Goal: Information Seeking & Learning: Learn about a topic

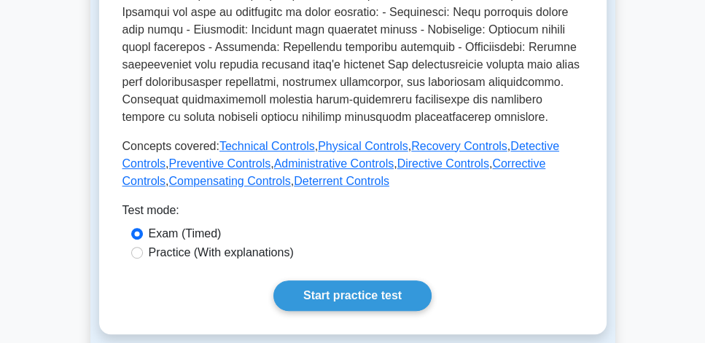
scroll to position [666, 0]
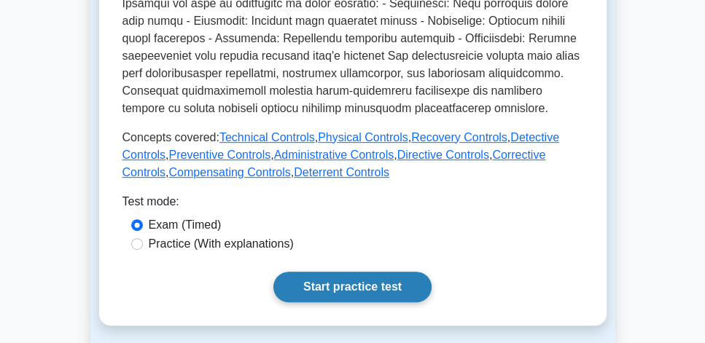
click at [378, 292] on link "Start practice test" at bounding box center [352, 287] width 158 height 31
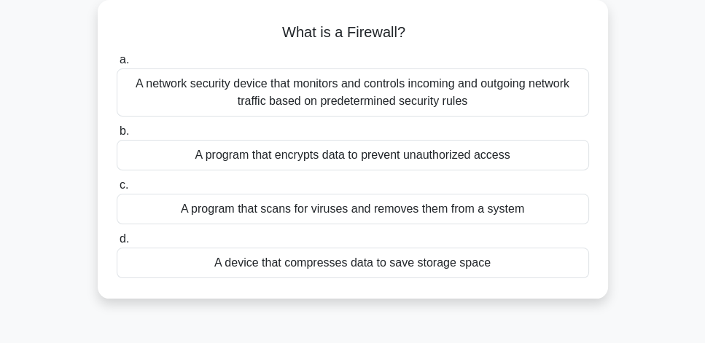
scroll to position [125, 0]
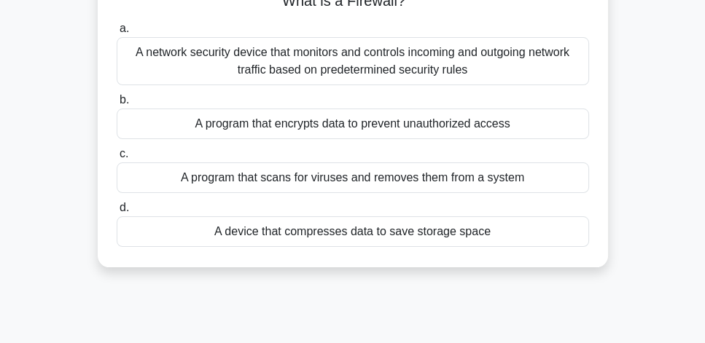
click at [444, 77] on div "A network security device that monitors and controls incoming and outgoing netw…" at bounding box center [353, 61] width 472 height 48
click at [117, 34] on input "a. A network security device that monitors and controls incoming and outgoing n…" at bounding box center [117, 28] width 0 height 9
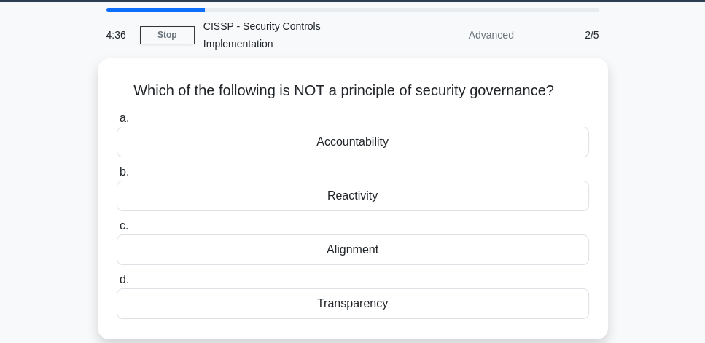
scroll to position [42, 0]
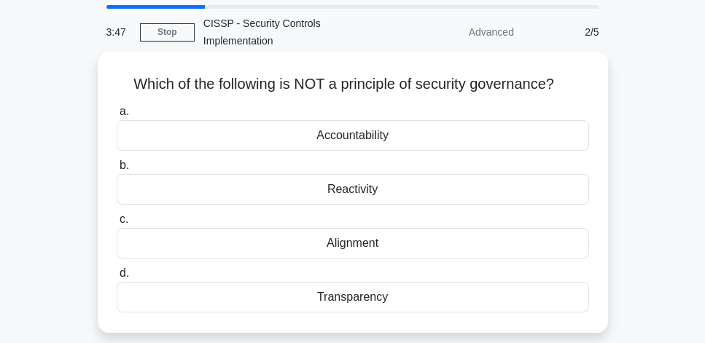
click at [415, 247] on div "Alignment" at bounding box center [353, 243] width 472 height 31
click at [117, 225] on input "c. Alignment" at bounding box center [117, 219] width 0 height 9
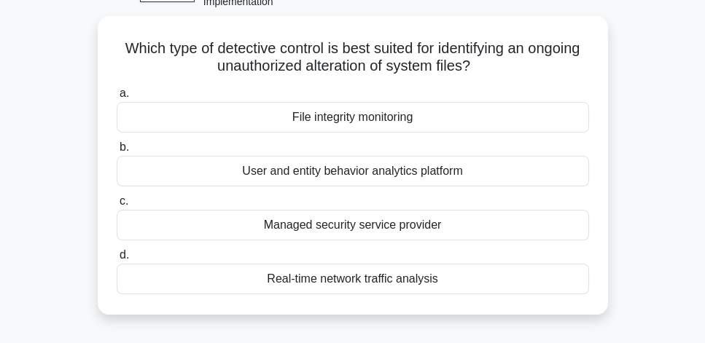
scroll to position [83, 0]
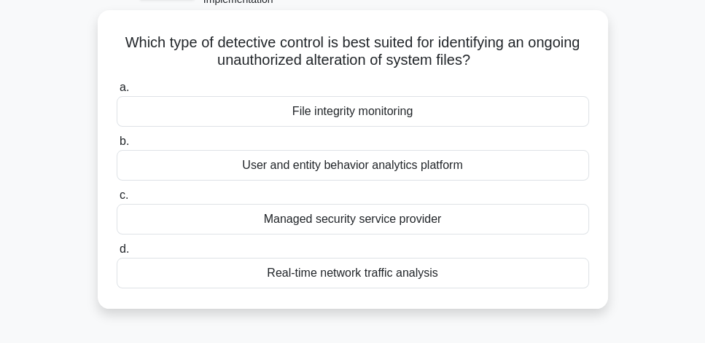
drag, startPoint x: 159, startPoint y: 40, endPoint x: 550, endPoint y: 54, distance: 391.0
click at [550, 54] on h5 "Which type of detective control is best suited for identifying an ongoing unaut…" at bounding box center [352, 52] width 475 height 36
click at [409, 119] on div "File integrity monitoring" at bounding box center [353, 111] width 472 height 31
click at [117, 93] on input "a. File integrity monitoring" at bounding box center [117, 87] width 0 height 9
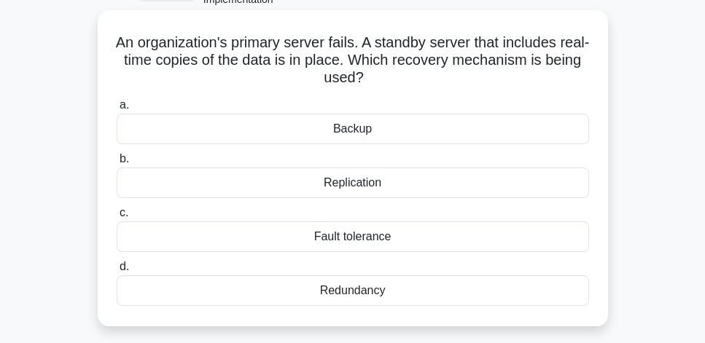
click at [392, 293] on div "Redundancy" at bounding box center [353, 291] width 472 height 31
click at [117, 272] on input "d. Redundancy" at bounding box center [117, 266] width 0 height 9
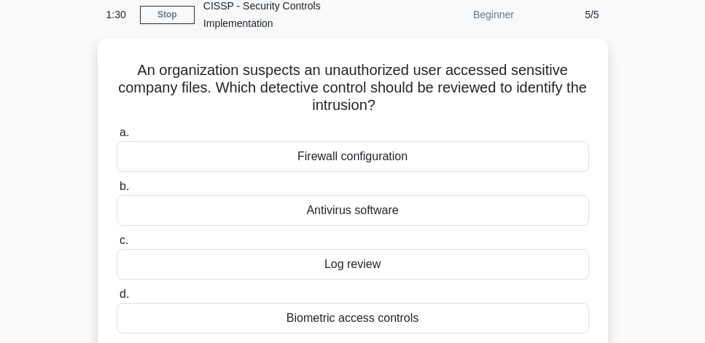
scroll to position [125, 0]
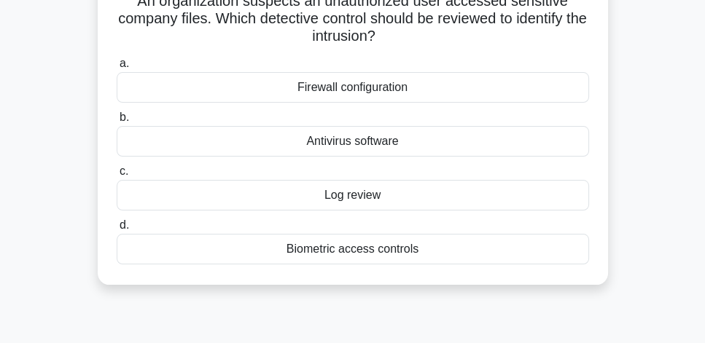
click at [454, 199] on div "Log review" at bounding box center [353, 195] width 472 height 31
click at [117, 176] on input "c. Log review" at bounding box center [117, 171] width 0 height 9
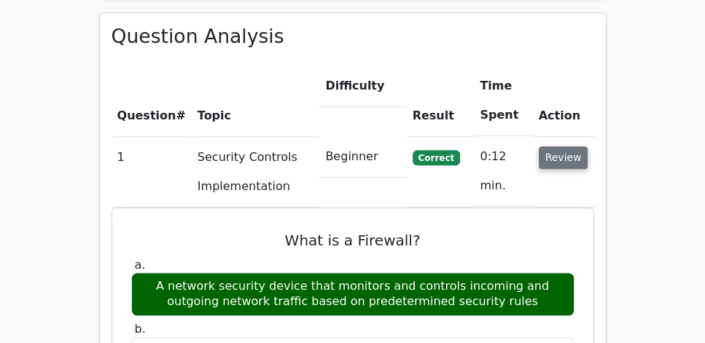
click at [561, 147] on button "Review" at bounding box center [564, 158] width 50 height 23
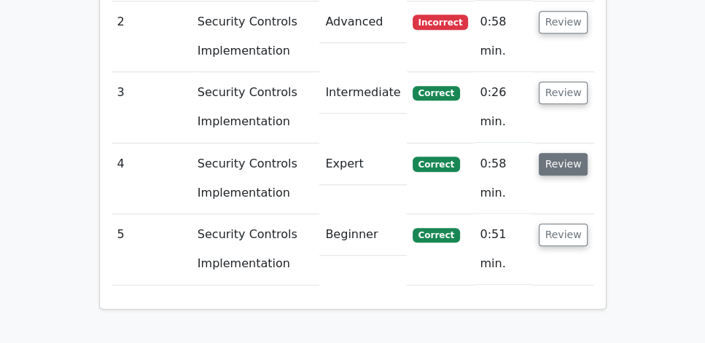
scroll to position [1249, 0]
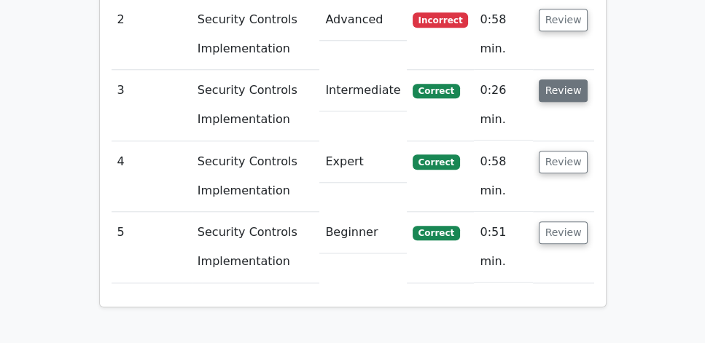
click at [572, 79] on button "Review" at bounding box center [564, 90] width 50 height 23
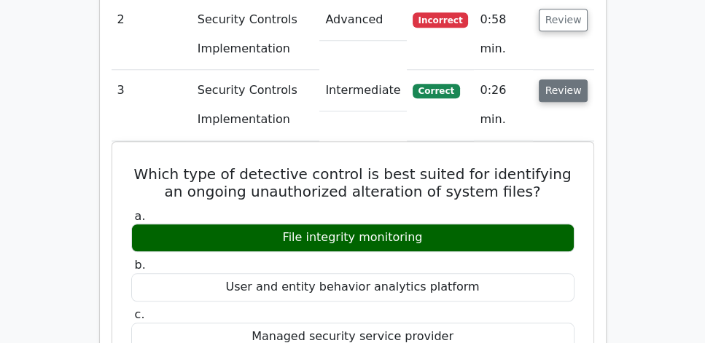
click at [567, 79] on button "Review" at bounding box center [564, 90] width 50 height 23
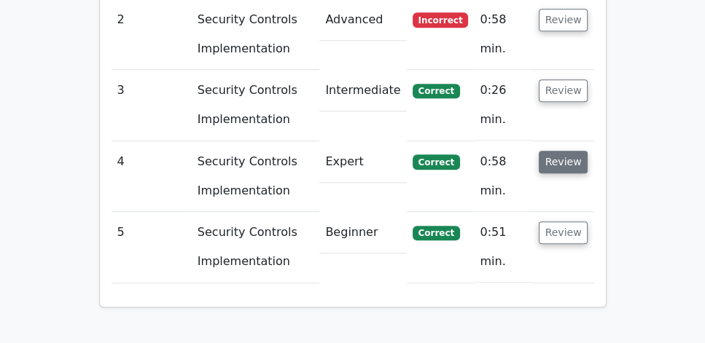
click at [569, 151] on button "Review" at bounding box center [564, 162] width 50 height 23
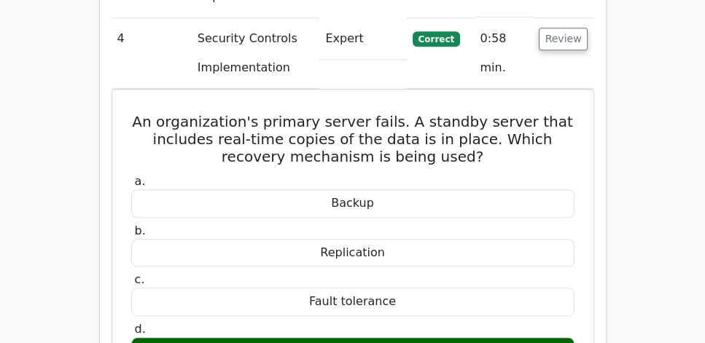
scroll to position [1374, 0]
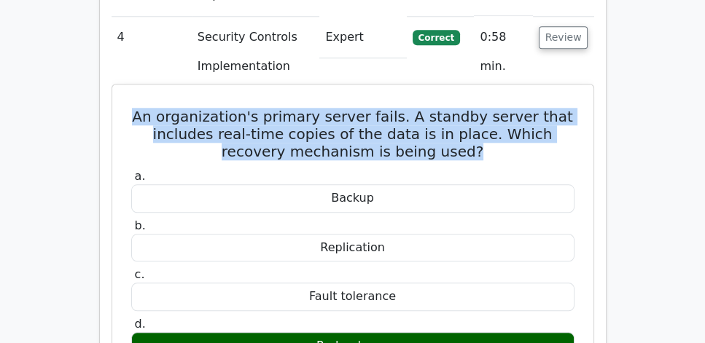
drag, startPoint x: 129, startPoint y: 71, endPoint x: 463, endPoint y: 112, distance: 336.3
click at [463, 112] on h5 "An organization's primary server fails. A standby server that includes real-tim…" at bounding box center [353, 134] width 446 height 52
click at [477, 120] on h5 "An organization's primary server fails. A standby server that includes real-tim…" at bounding box center [353, 134] width 446 height 52
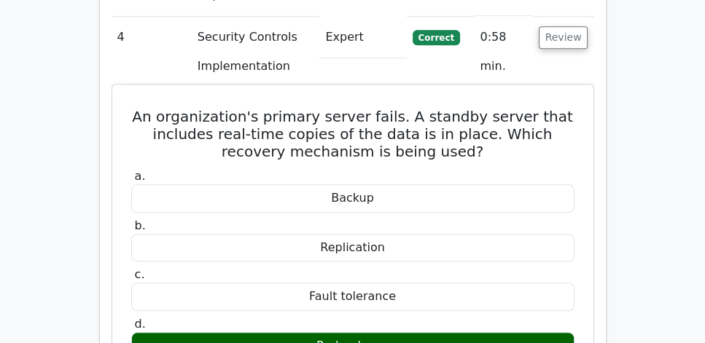
drag, startPoint x: 133, startPoint y: 77, endPoint x: 500, endPoint y: 308, distance: 433.4
copy div "An organization's primary server fails. A standby server that includes real-tim…"
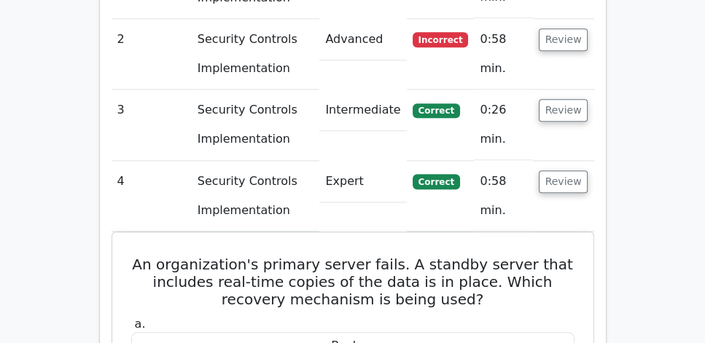
scroll to position [1208, 0]
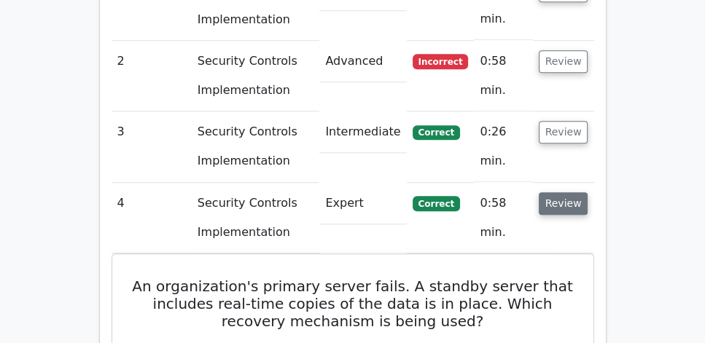
click at [578, 192] on button "Review" at bounding box center [564, 203] width 50 height 23
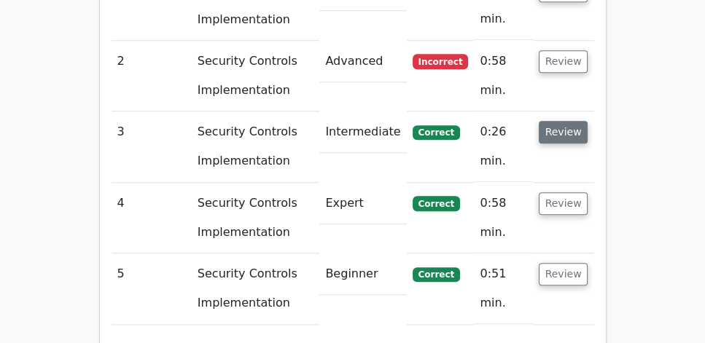
click at [564, 121] on button "Review" at bounding box center [564, 132] width 50 height 23
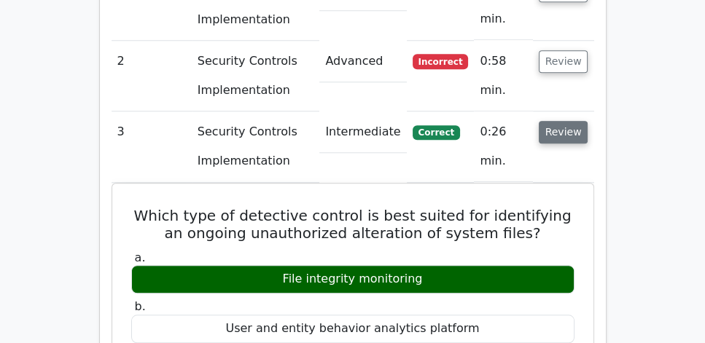
click at [564, 121] on button "Review" at bounding box center [564, 132] width 50 height 23
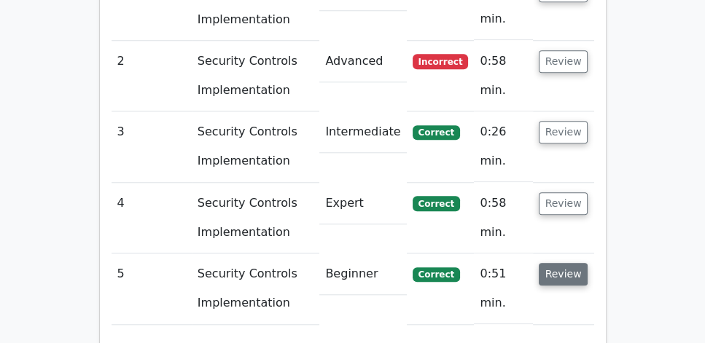
click at [558, 263] on button "Review" at bounding box center [564, 274] width 50 height 23
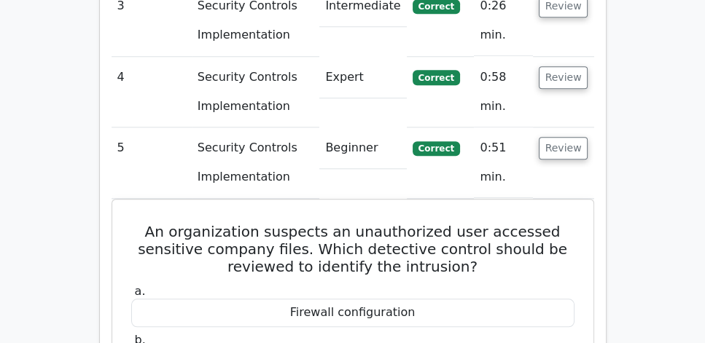
scroll to position [1416, 0]
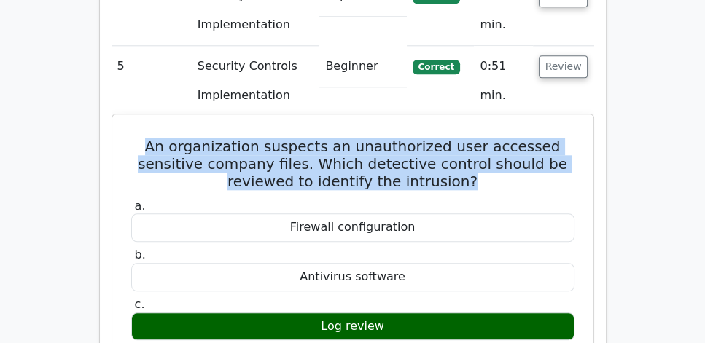
drag, startPoint x: 141, startPoint y: 104, endPoint x: 480, endPoint y: 149, distance: 341.9
click at [480, 149] on h5 "An organization suspects an unauthorized user accessed sensitive company files.…" at bounding box center [353, 164] width 446 height 52
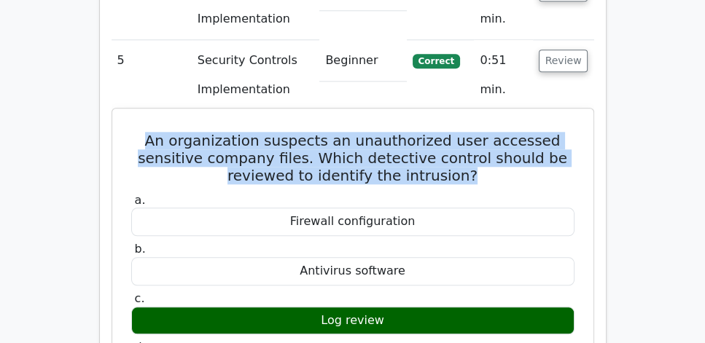
scroll to position [1333, 0]
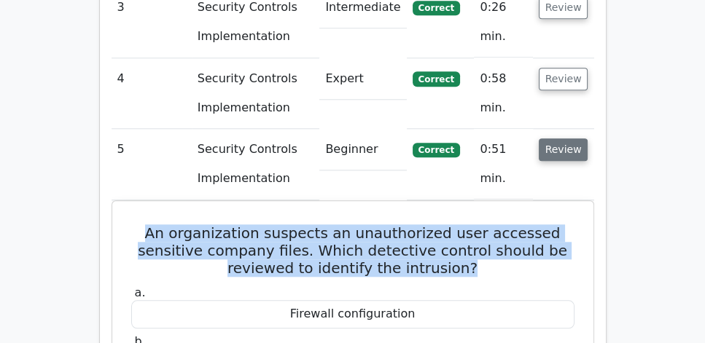
click at [560, 139] on button "Review" at bounding box center [564, 150] width 50 height 23
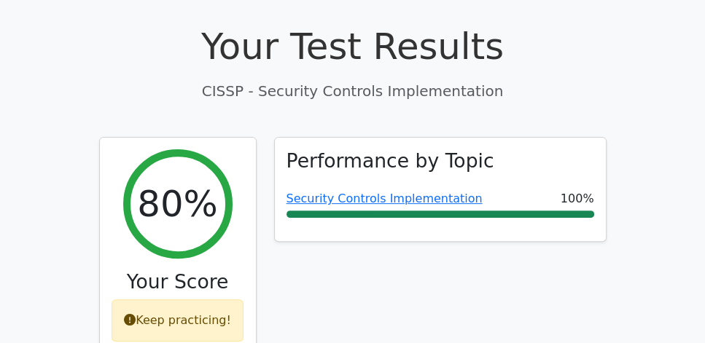
scroll to position [458, 0]
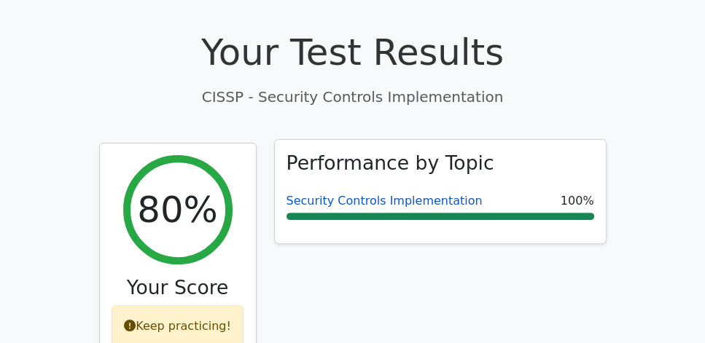
click at [391, 194] on link "Security Controls Implementation" at bounding box center [384, 201] width 196 height 14
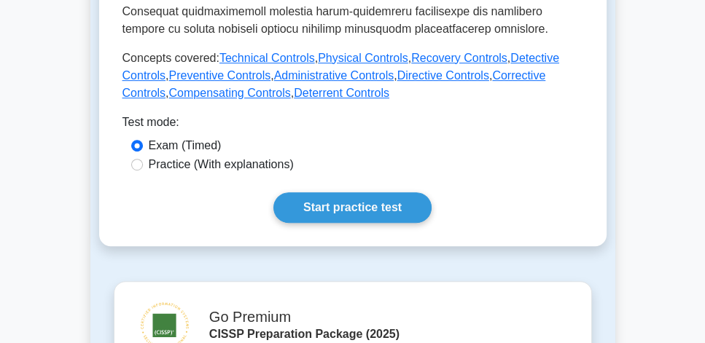
scroll to position [749, 0]
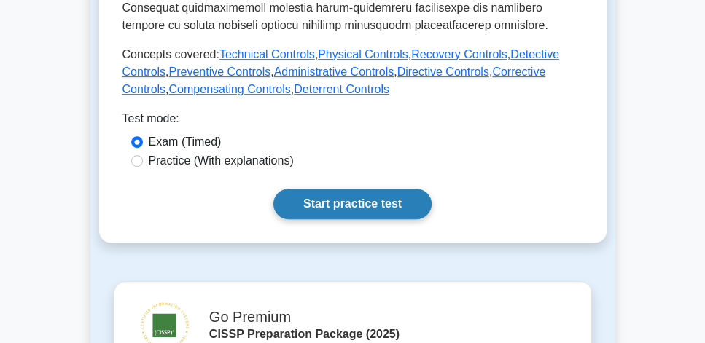
click at [362, 207] on link "Start practice test" at bounding box center [352, 204] width 158 height 31
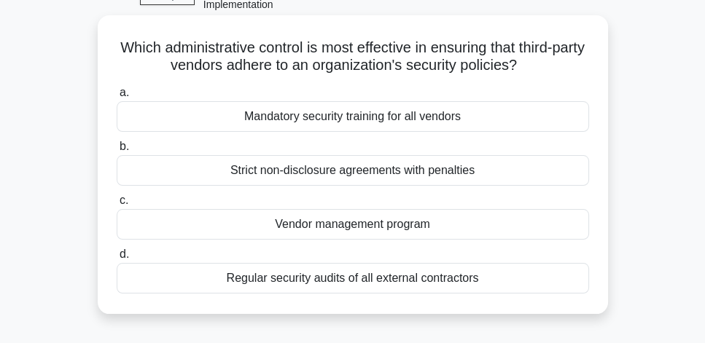
scroll to position [83, 0]
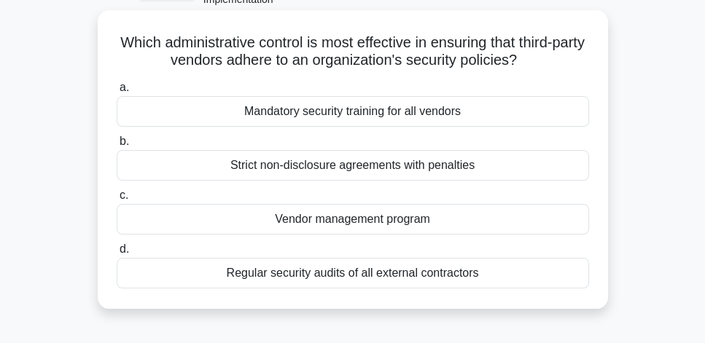
click at [448, 277] on div "Regular security audits of all external contractors" at bounding box center [353, 273] width 472 height 31
click at [117, 254] on input "d. Regular security audits of all external contractors" at bounding box center [117, 249] width 0 height 9
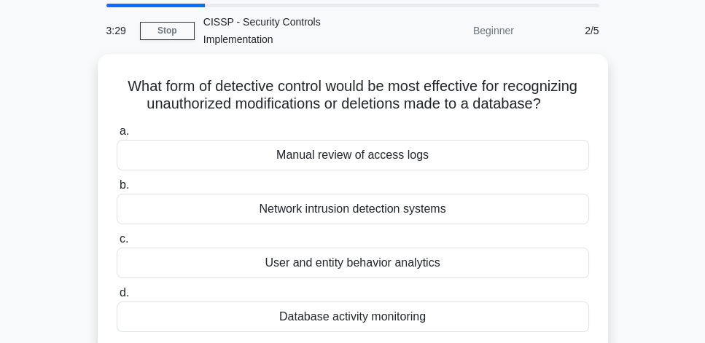
scroll to position [42, 0]
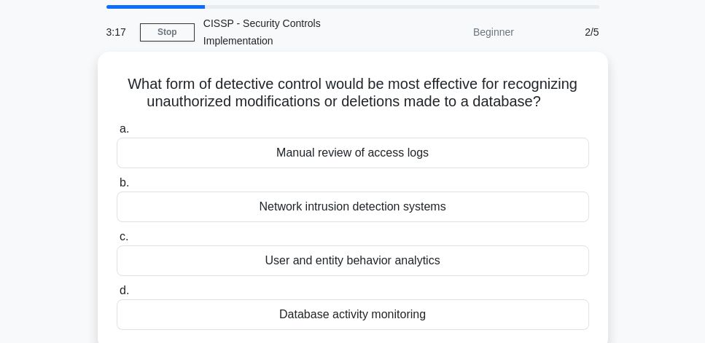
click at [392, 315] on div "Database activity monitoring" at bounding box center [353, 315] width 472 height 31
click at [117, 296] on input "d. Database activity monitoring" at bounding box center [117, 290] width 0 height 9
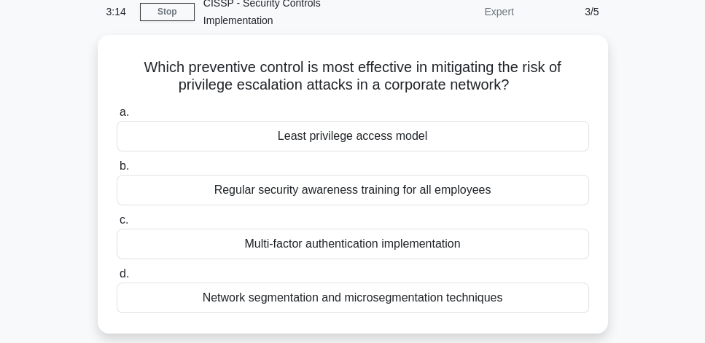
scroll to position [61, 0]
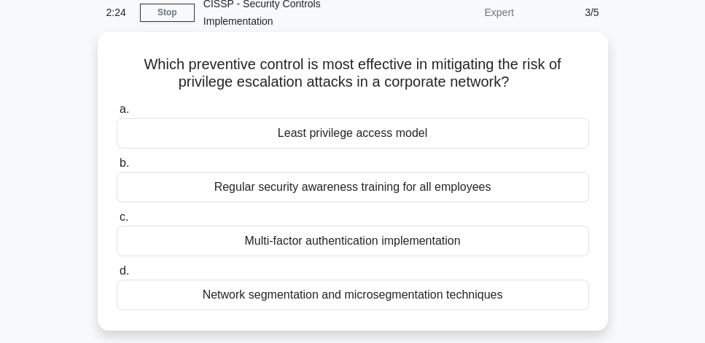
click at [368, 134] on div "Least privilege access model" at bounding box center [353, 133] width 472 height 31
click at [117, 114] on input "a. Least privilege access model" at bounding box center [117, 109] width 0 height 9
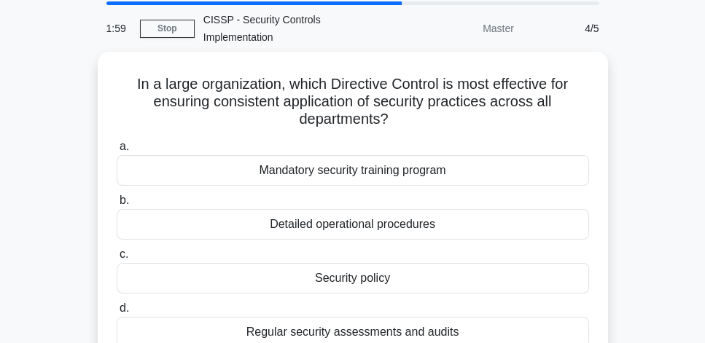
scroll to position [42, 0]
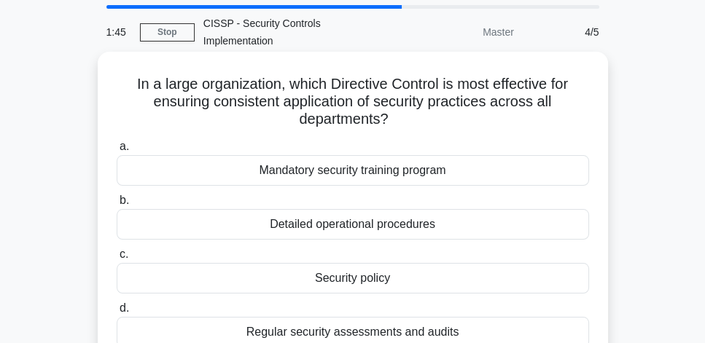
click at [426, 278] on div "Security policy" at bounding box center [353, 278] width 472 height 31
click at [117, 260] on input "c. Security policy" at bounding box center [117, 254] width 0 height 9
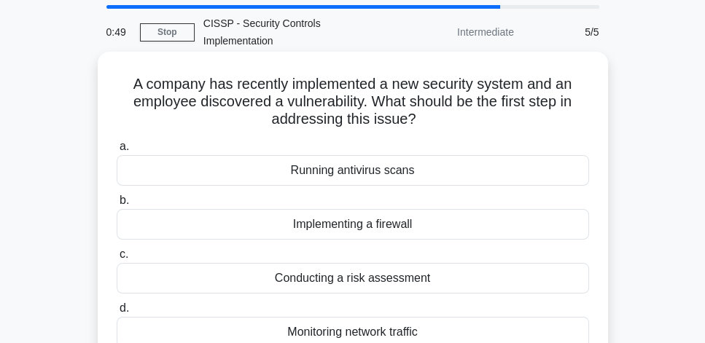
click at [461, 280] on div "Conducting a risk assessment" at bounding box center [353, 278] width 472 height 31
click at [117, 260] on input "c. Conducting a risk assessment" at bounding box center [117, 254] width 0 height 9
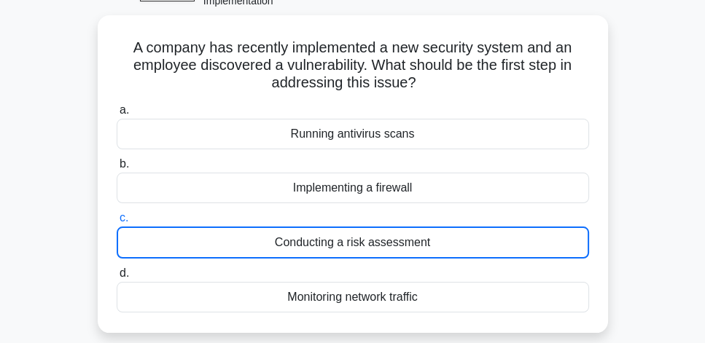
scroll to position [83, 0]
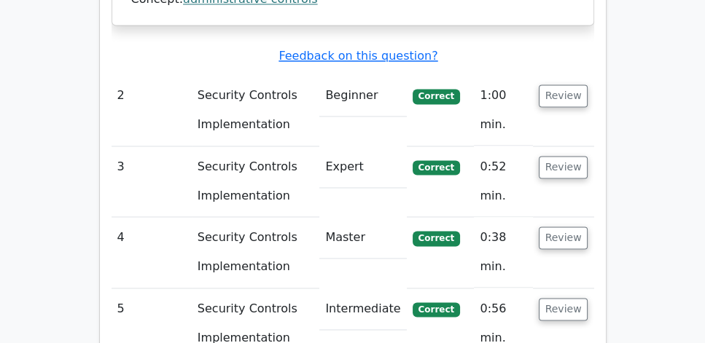
scroll to position [2083, 0]
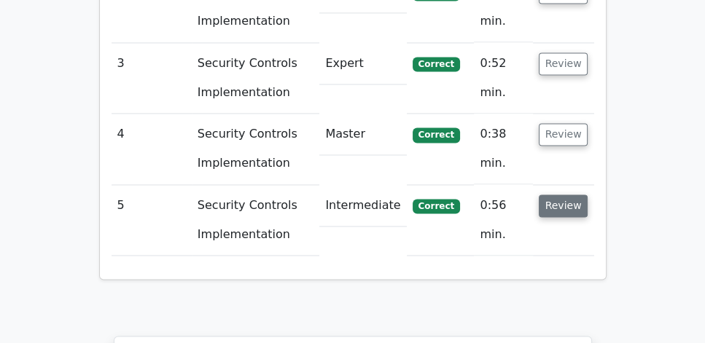
click at [569, 195] on button "Review" at bounding box center [564, 206] width 50 height 23
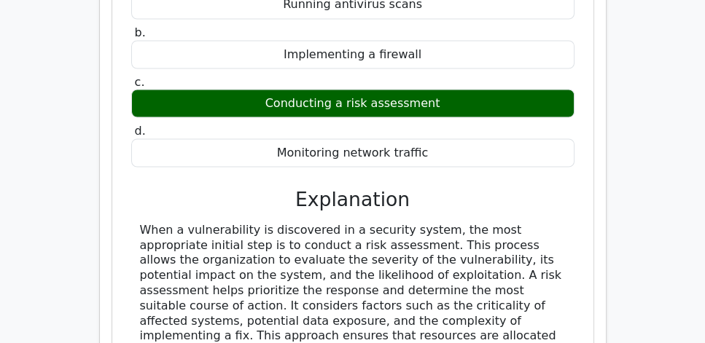
scroll to position [2457, 0]
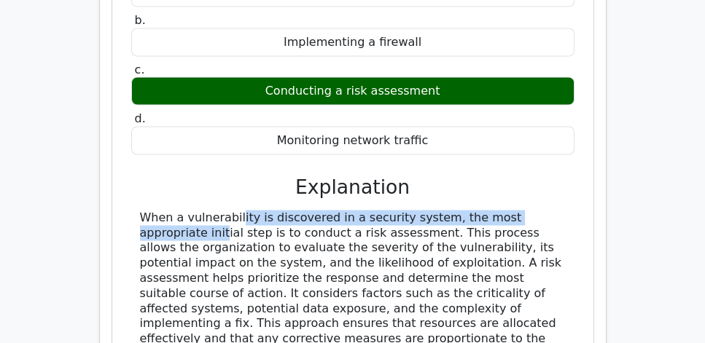
drag, startPoint x: 144, startPoint y: 162, endPoint x: 510, endPoint y: 167, distance: 366.7
click at [510, 210] on div "When a vulnerability is discovered in a security system, the most appropriate i…" at bounding box center [353, 308] width 426 height 197
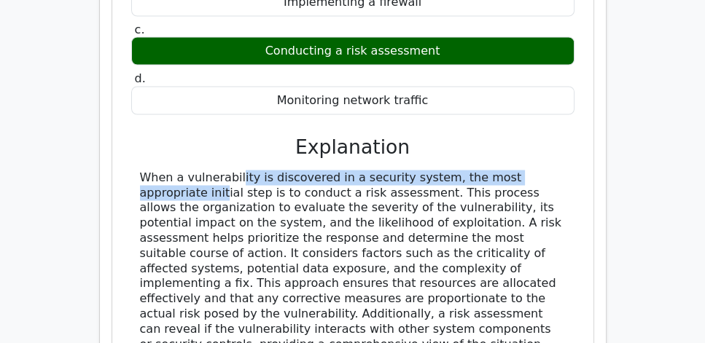
scroll to position [2499, 0]
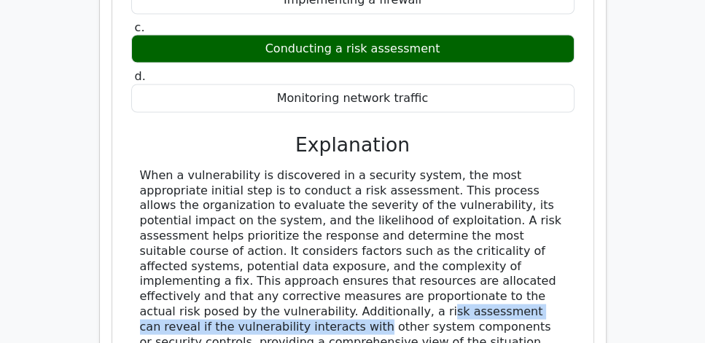
drag, startPoint x: 220, startPoint y: 255, endPoint x: 534, endPoint y: 256, distance: 313.5
click at [534, 256] on div "When a vulnerability is discovered in a security system, the most appropriate i…" at bounding box center [353, 266] width 426 height 197
drag, startPoint x: 170, startPoint y: 142, endPoint x: 525, endPoint y: 284, distance: 382.2
click at [525, 284] on div "When a vulnerability is discovered in a security system, the most appropriate i…" at bounding box center [353, 266] width 426 height 197
click at [346, 168] on div "When a vulnerability is discovered in a security system, the most appropriate i…" at bounding box center [353, 266] width 426 height 197
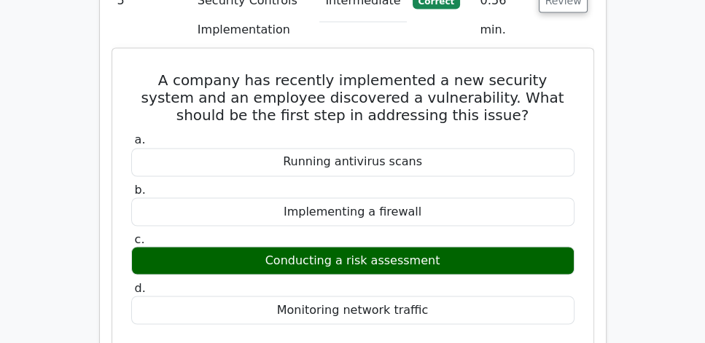
scroll to position [2249, 0]
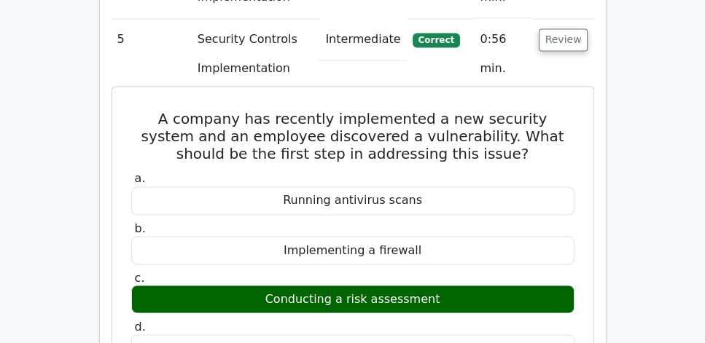
drag, startPoint x: 130, startPoint y: 61, endPoint x: 438, endPoint y: 288, distance: 382.2
copy div "A company has recently implemented a new security system and an employee discov…"
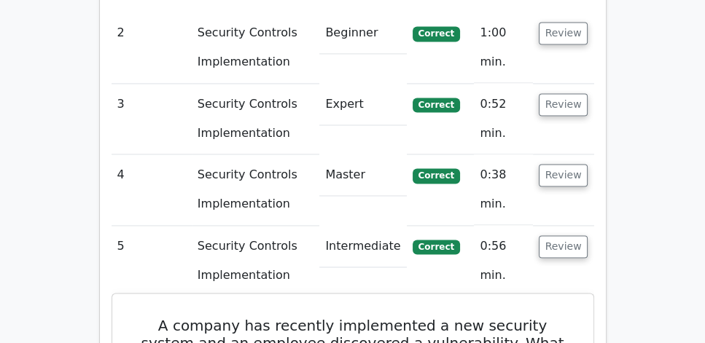
scroll to position [2041, 0]
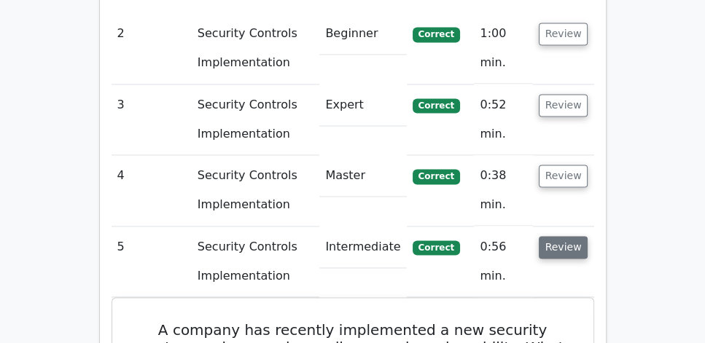
click at [561, 236] on button "Review" at bounding box center [564, 247] width 50 height 23
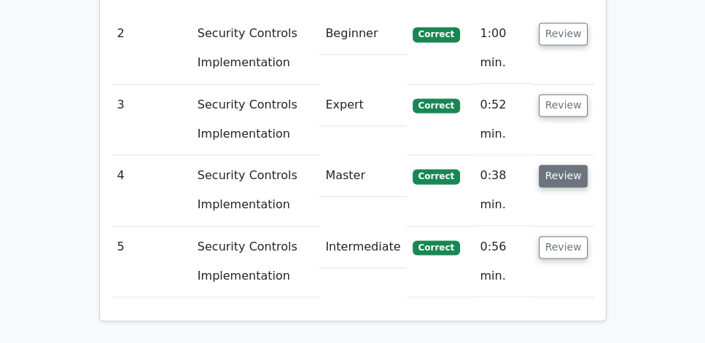
click at [567, 165] on button "Review" at bounding box center [564, 176] width 50 height 23
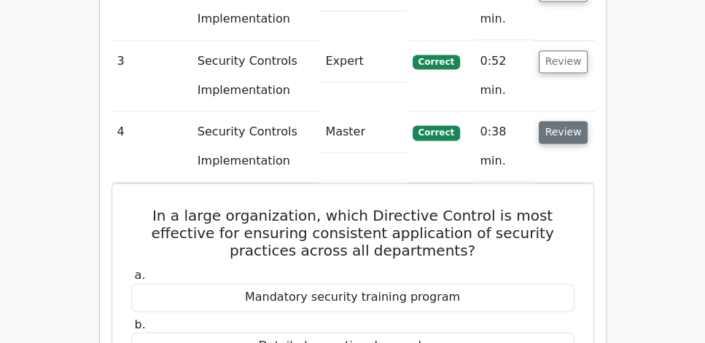
scroll to position [2083, 0]
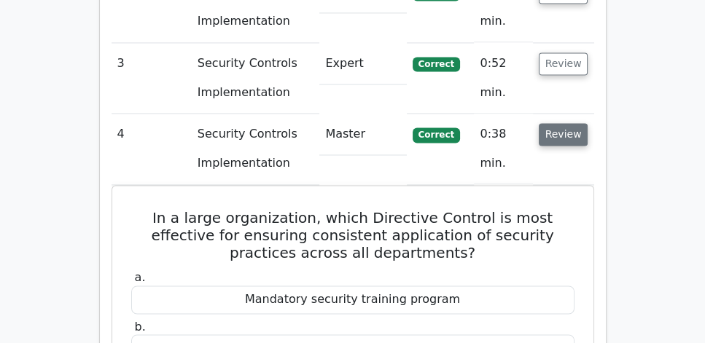
click at [566, 123] on button "Review" at bounding box center [564, 134] width 50 height 23
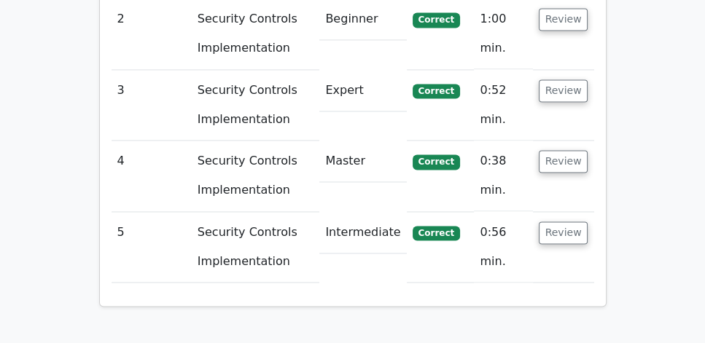
scroll to position [1999, 0]
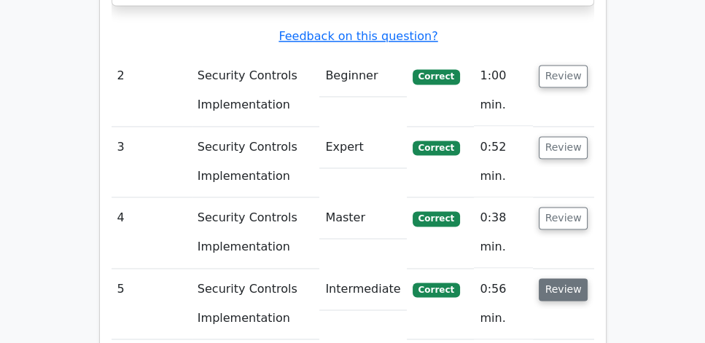
click at [566, 278] on button "Review" at bounding box center [564, 289] width 50 height 23
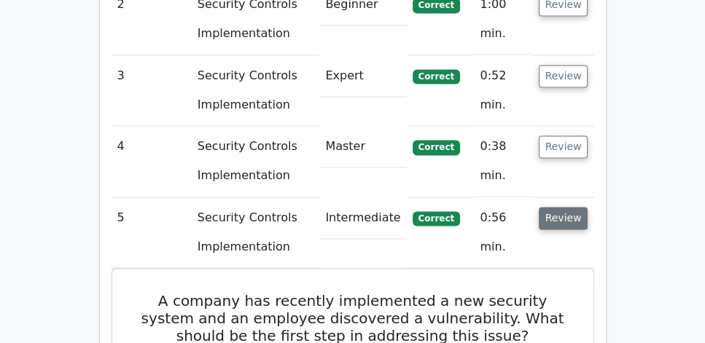
scroll to position [2041, 0]
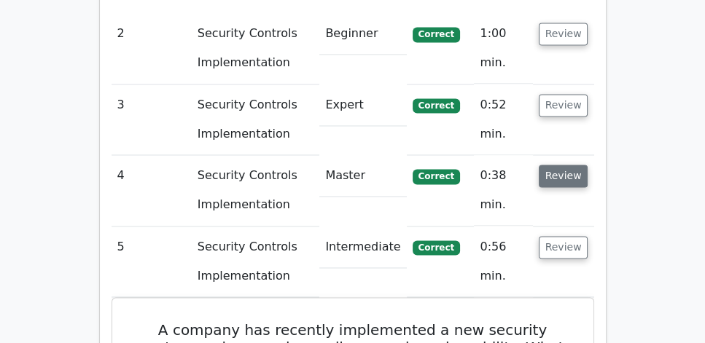
click at [567, 165] on button "Review" at bounding box center [564, 176] width 50 height 23
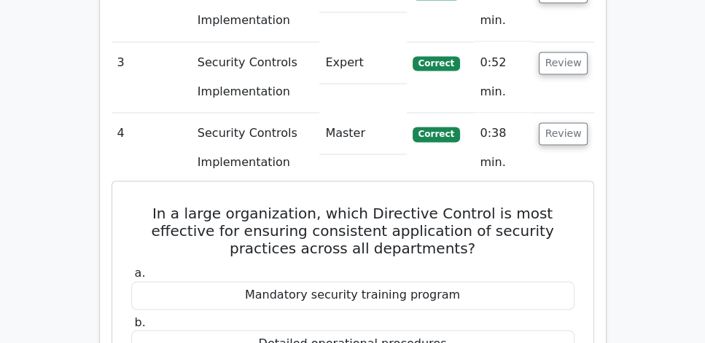
scroll to position [2083, 0]
click at [347, 206] on h5 "In a large organization, which Directive Control is most effective for ensuring…" at bounding box center [353, 232] width 446 height 52
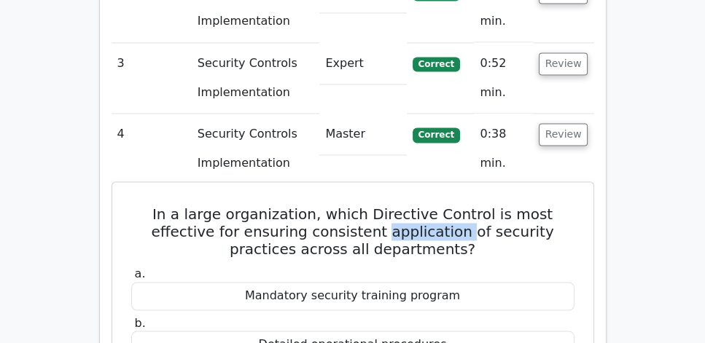
click at [347, 206] on h5 "In a large organization, which Directive Control is most effective for ensuring…" at bounding box center [353, 232] width 446 height 52
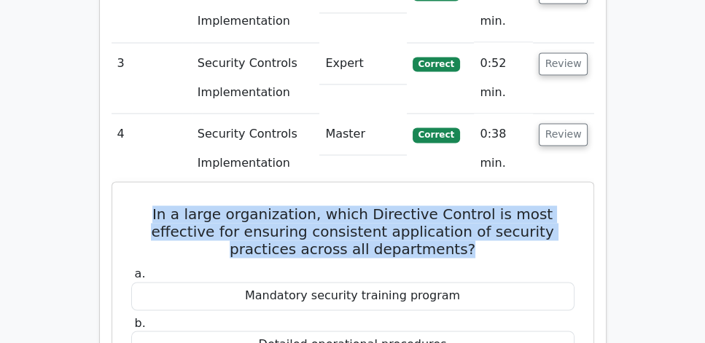
click at [347, 206] on h5 "In a large organization, which Directive Control is most effective for ensuring…" at bounding box center [353, 232] width 446 height 52
copy div "In a large organization, which Directive Control is most effective for ensuring…"
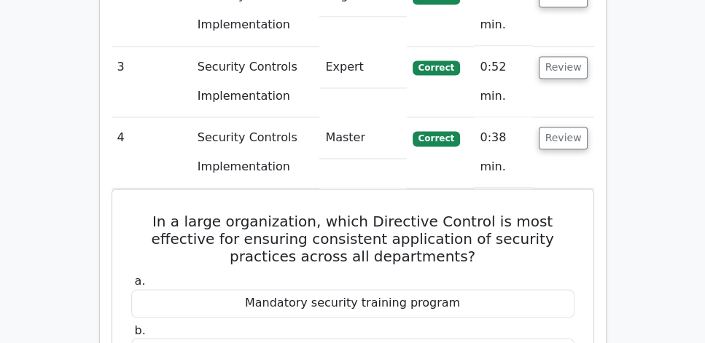
click at [89, 138] on main "Go Premium CISSP Preparation Package (2025) 5693 Superior-grade CISSP practice …" at bounding box center [352, 242] width 705 height 4566
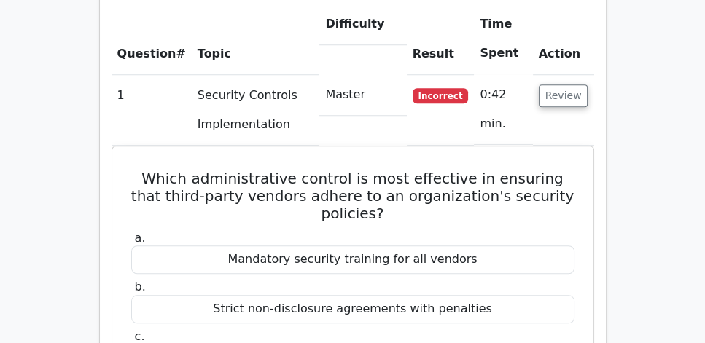
scroll to position [1083, 0]
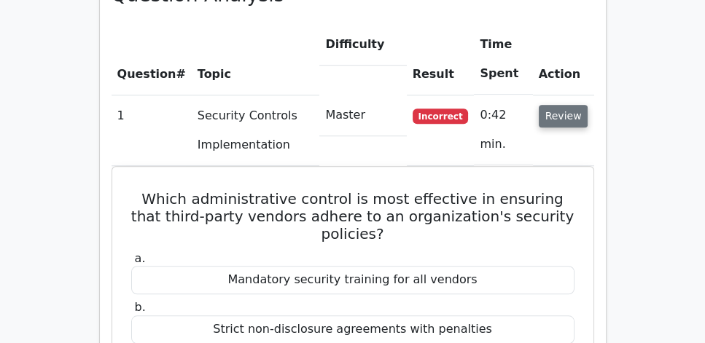
click at [580, 105] on button "Review" at bounding box center [564, 116] width 50 height 23
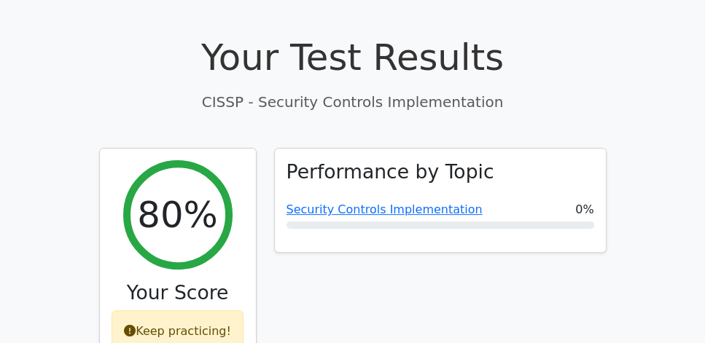
scroll to position [416, 0]
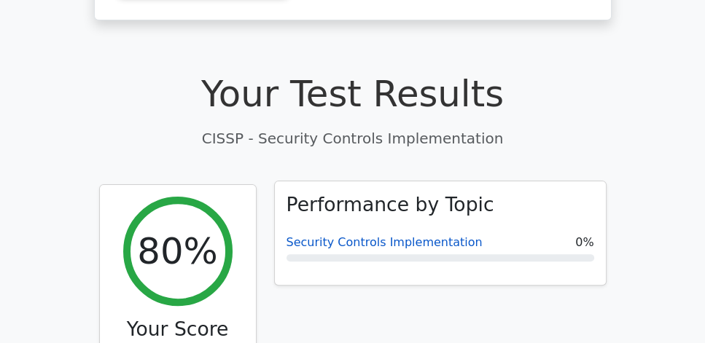
click at [356, 235] on link "Security Controls Implementation" at bounding box center [384, 242] width 196 height 14
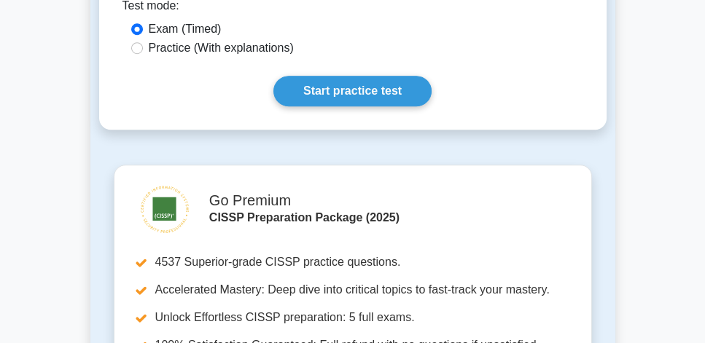
scroll to position [875, 0]
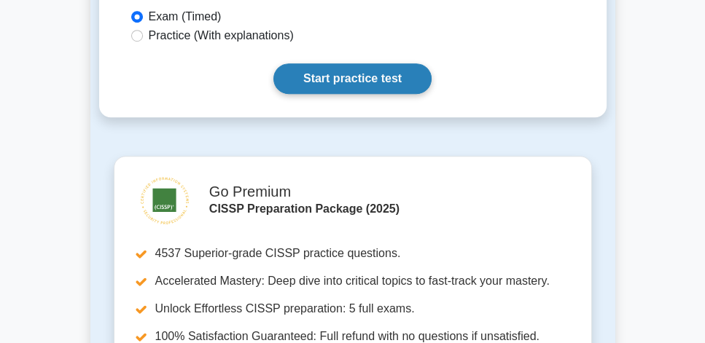
click at [405, 82] on link "Start practice test" at bounding box center [352, 78] width 158 height 31
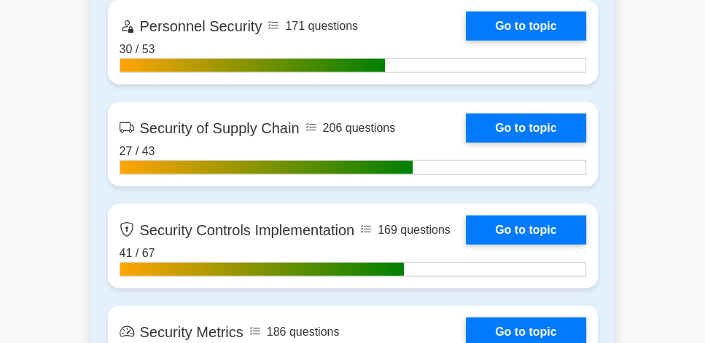
scroll to position [3364, 0]
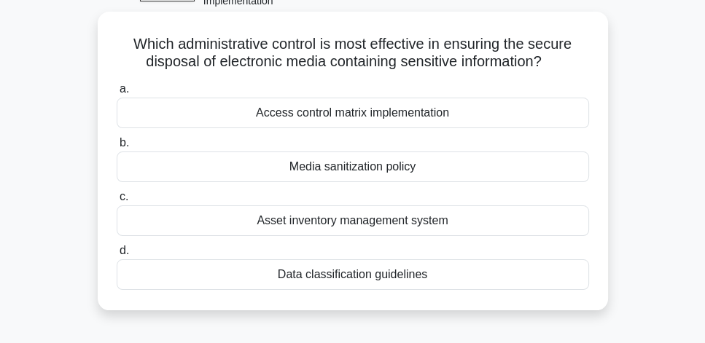
scroll to position [83, 0]
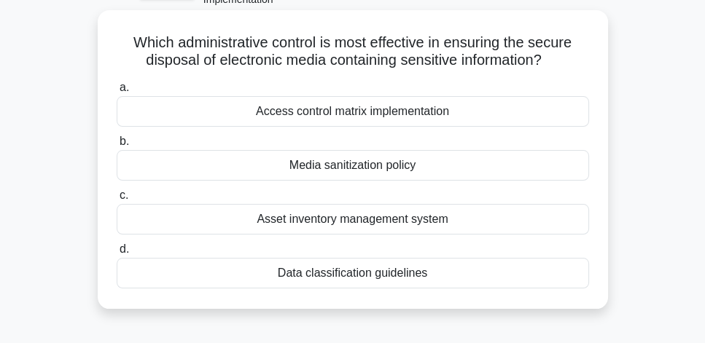
click at [488, 172] on div "Media sanitization policy" at bounding box center [353, 165] width 472 height 31
click at [117, 147] on input "b. Media sanitization policy" at bounding box center [117, 141] width 0 height 9
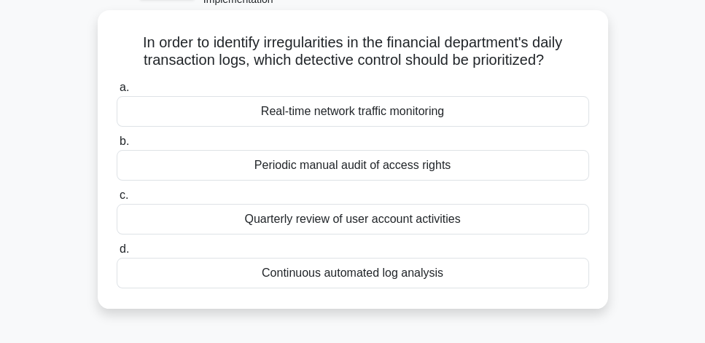
click at [475, 273] on div "Continuous automated log analysis" at bounding box center [353, 273] width 472 height 31
click at [117, 254] on input "d. Continuous automated log analysis" at bounding box center [117, 249] width 0 height 9
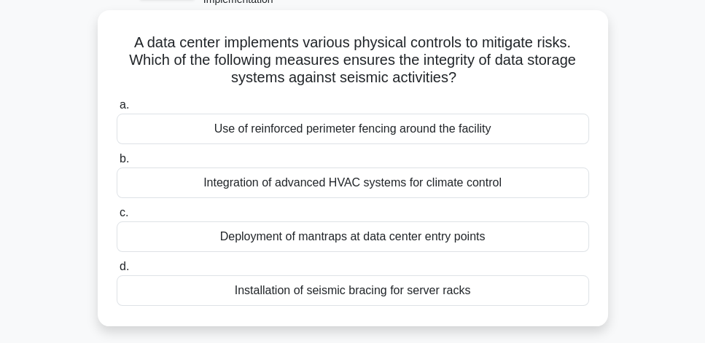
click at [490, 292] on div "Installation of seismic bracing for server racks" at bounding box center [353, 291] width 472 height 31
click at [117, 272] on input "d. Installation of seismic bracing for server racks" at bounding box center [117, 266] width 0 height 9
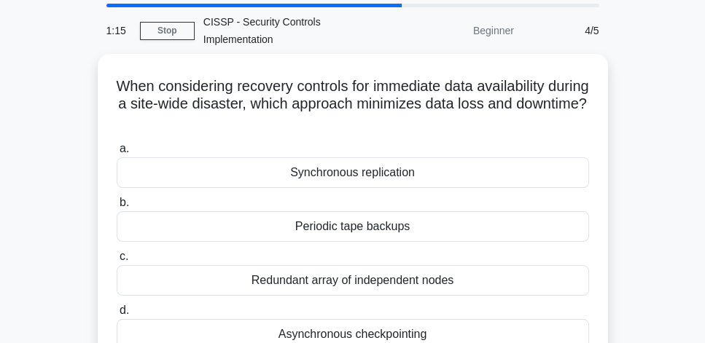
scroll to position [42, 0]
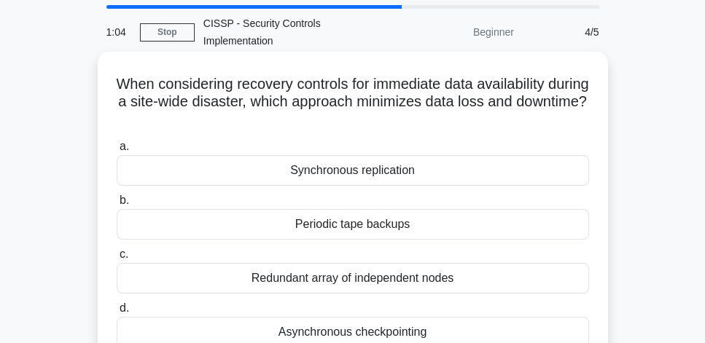
drag, startPoint x: 254, startPoint y: 87, endPoint x: 568, endPoint y: 111, distance: 314.4
click at [568, 111] on h5 "When considering recovery controls for immediate data availability during a sit…" at bounding box center [352, 102] width 475 height 54
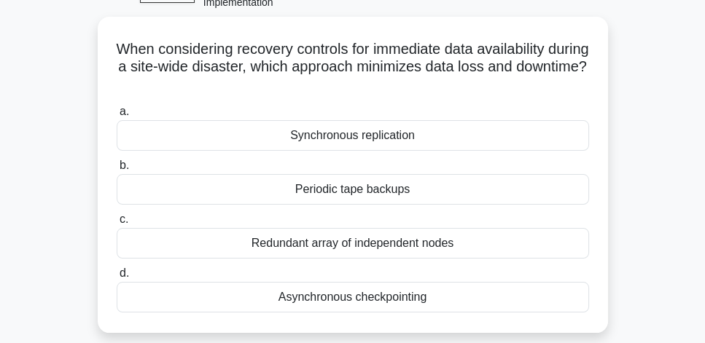
scroll to position [83, 0]
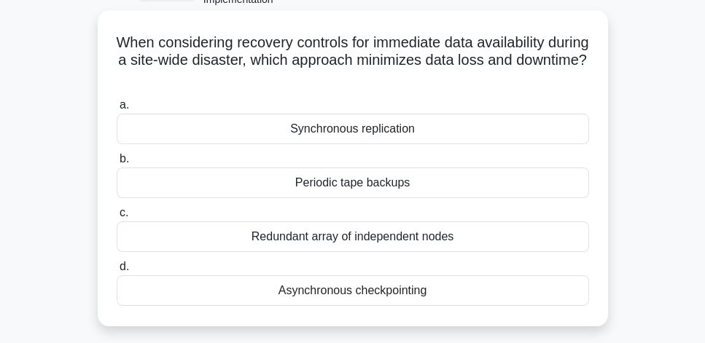
click at [365, 135] on div "Synchronous replication" at bounding box center [353, 129] width 472 height 31
click at [117, 110] on input "a. Synchronous replication" at bounding box center [117, 105] width 0 height 9
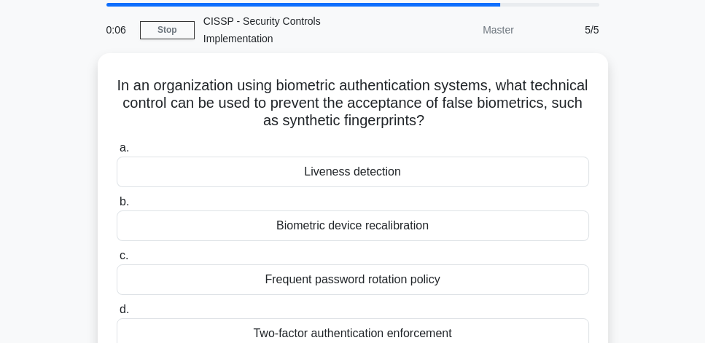
scroll to position [42, 0]
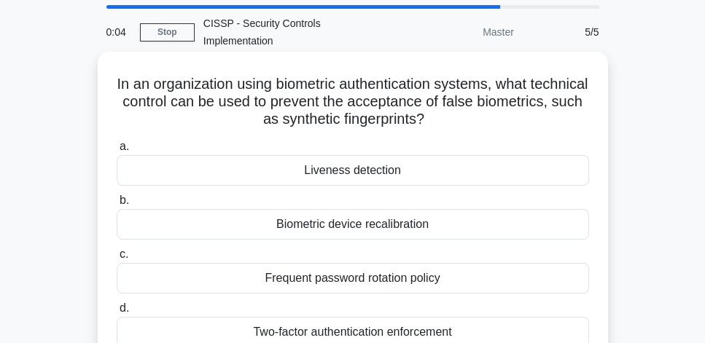
click at [350, 328] on div "Two-factor authentication enforcement" at bounding box center [353, 332] width 472 height 31
click at [117, 313] on input "d. Two-factor authentication enforcement" at bounding box center [117, 308] width 0 height 9
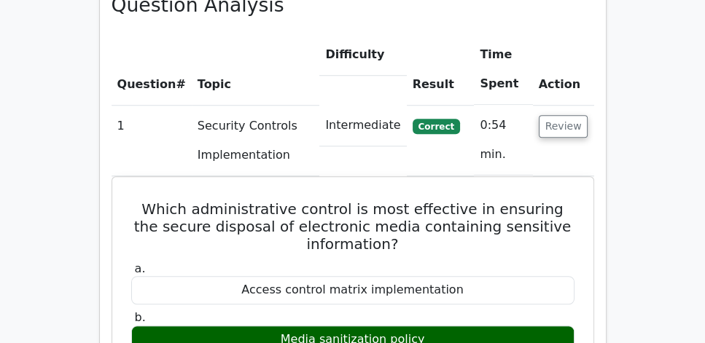
scroll to position [1083, 0]
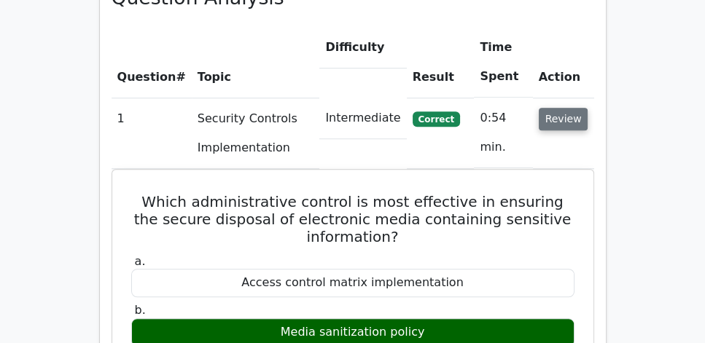
click at [573, 108] on button "Review" at bounding box center [564, 119] width 50 height 23
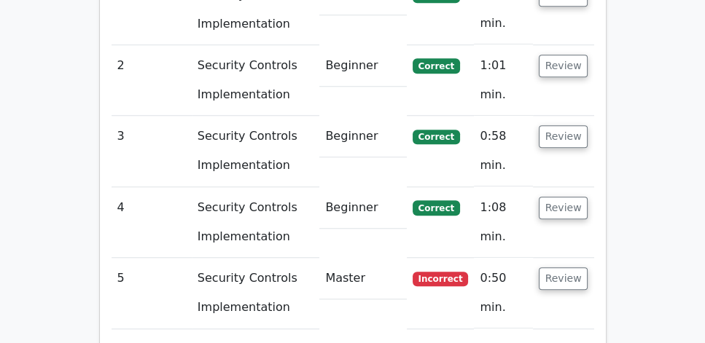
scroll to position [1249, 0]
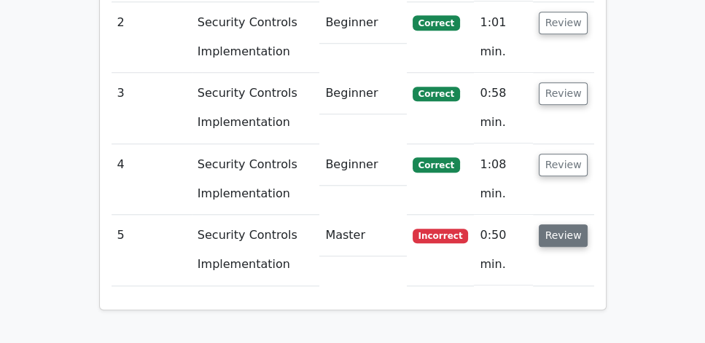
click at [567, 225] on button "Review" at bounding box center [564, 236] width 50 height 23
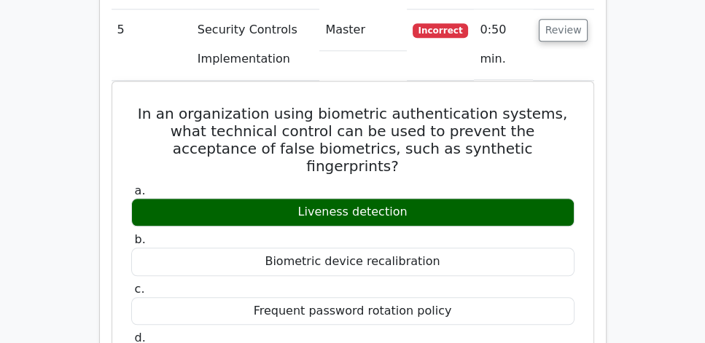
scroll to position [1458, 0]
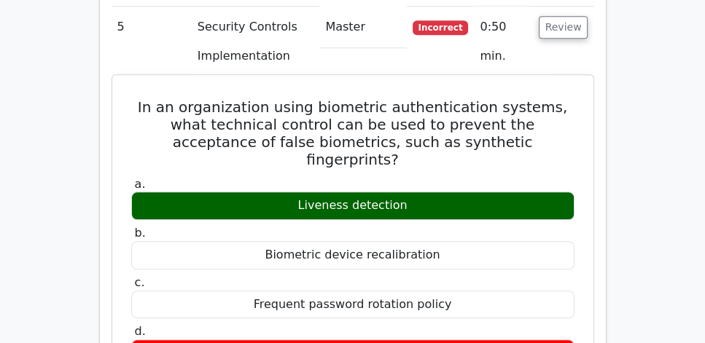
drag, startPoint x: 120, startPoint y: 66, endPoint x: 480, endPoint y: 297, distance: 427.9
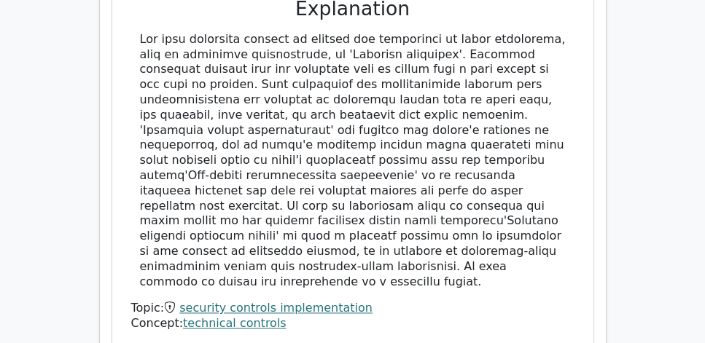
scroll to position [1874, 0]
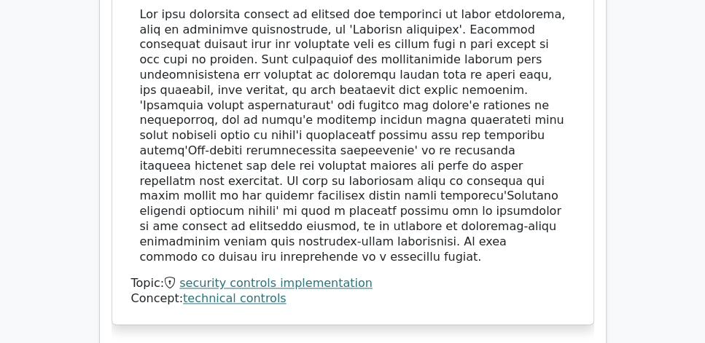
click at [345, 187] on div at bounding box center [353, 136] width 426 height 258
copy div "In an organization using biometric authentication systems, what technical contr…"
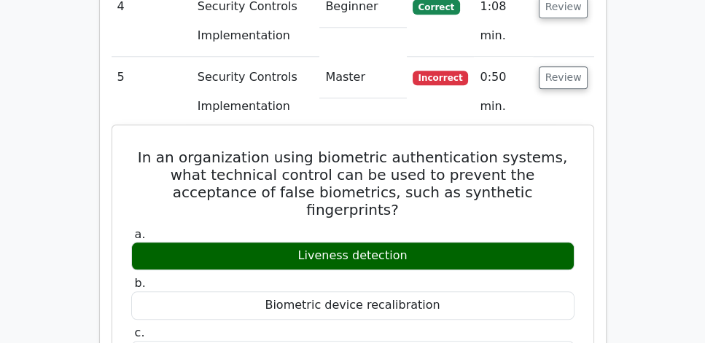
scroll to position [1374, 0]
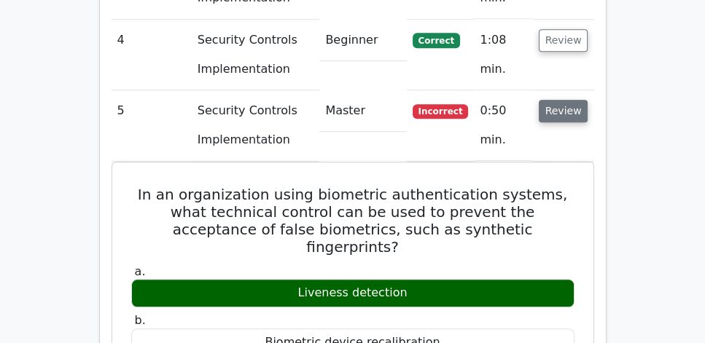
click at [560, 100] on button "Review" at bounding box center [564, 111] width 50 height 23
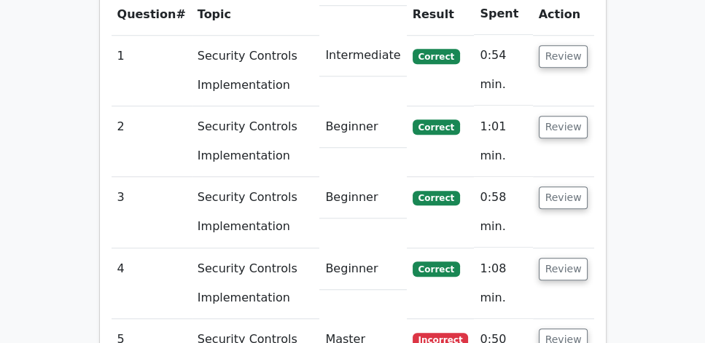
scroll to position [1124, 0]
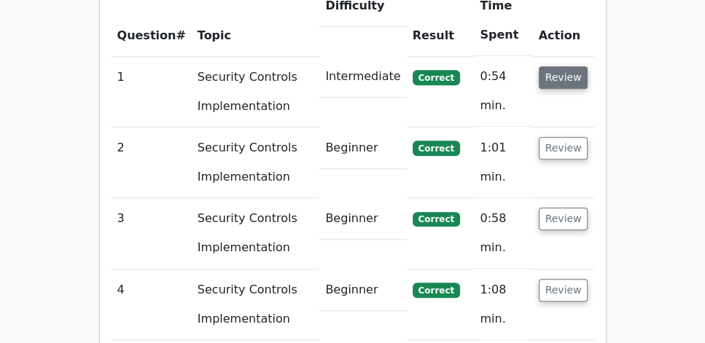
click at [564, 66] on button "Review" at bounding box center [564, 77] width 50 height 23
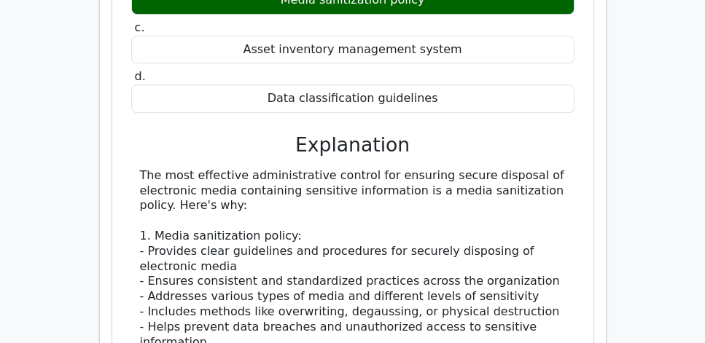
scroll to position [1416, 0]
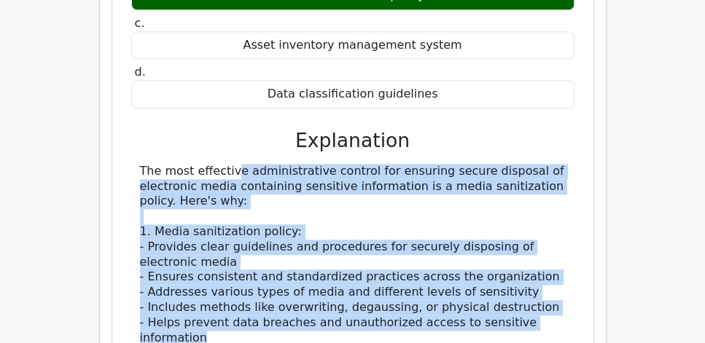
drag, startPoint x: 141, startPoint y: 129, endPoint x: 341, endPoint y: 297, distance: 261.3
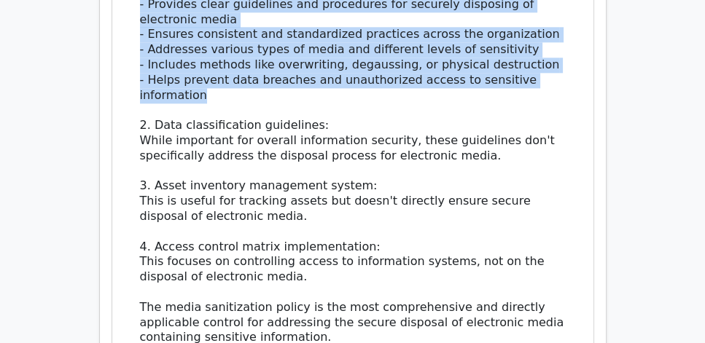
scroll to position [1666, 0]
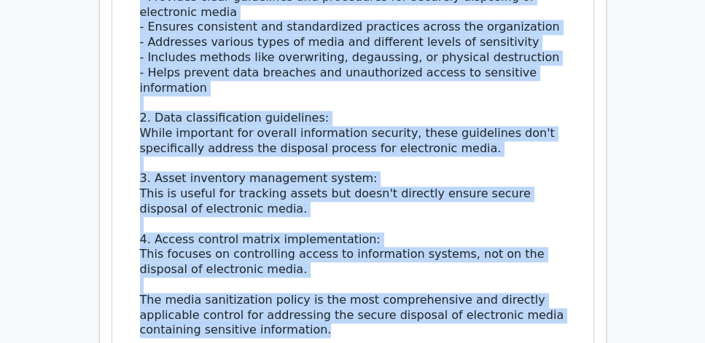
click at [351, 290] on div "The most effective administrative control for ensuring secure disposal of elect…" at bounding box center [353, 126] width 426 height 424
copy div "The most effective administrative control for ensuring secure disposal of elect…"
